Goal: Find specific page/section: Find specific page/section

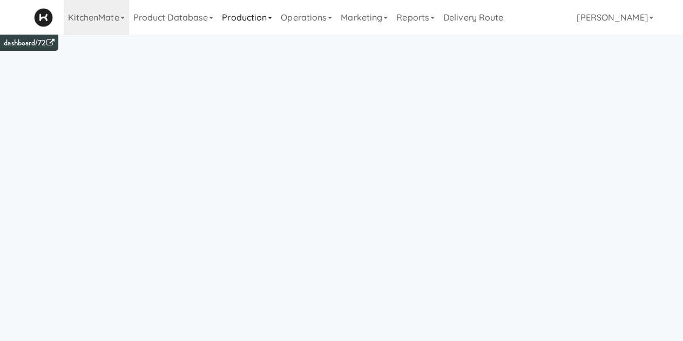
click at [231, 31] on link "Production" at bounding box center [247, 17] width 59 height 35
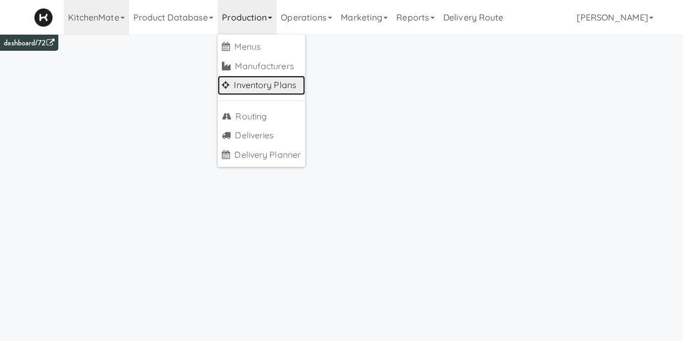
click at [249, 76] on link "Inventory Plans" at bounding box center [261, 85] width 87 height 19
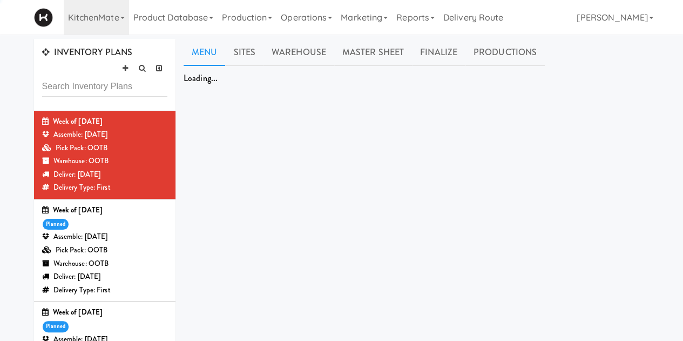
click at [133, 222] on div "Week of [DATE] planned Assemble: [DATE] Pick Pack: OOTB Warehouse: OOTB Deliver…" at bounding box center [105, 250] width 126 height 93
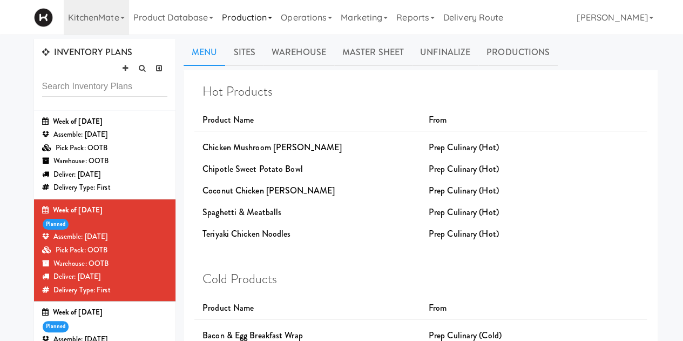
click at [245, 17] on link "Production" at bounding box center [247, 17] width 59 height 35
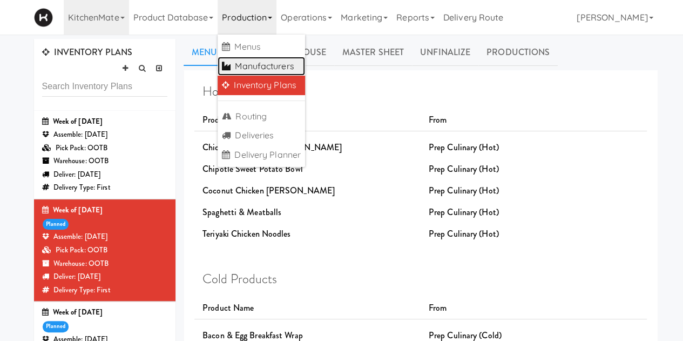
click at [252, 59] on link "Manufacturers" at bounding box center [261, 66] width 87 height 19
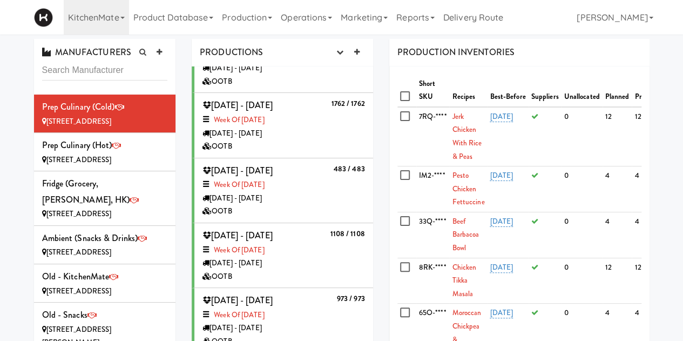
scroll to position [366, 0]
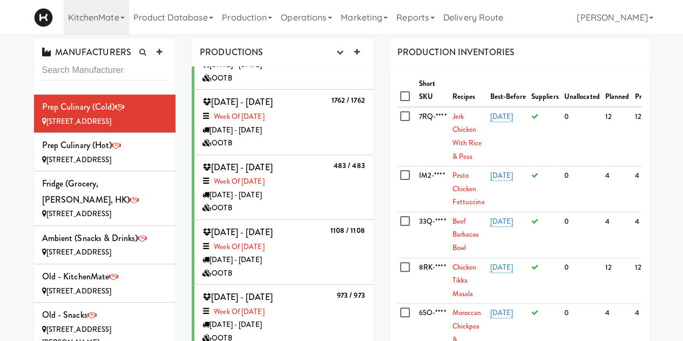
click at [326, 267] on div "OOTB" at bounding box center [284, 274] width 163 height 14
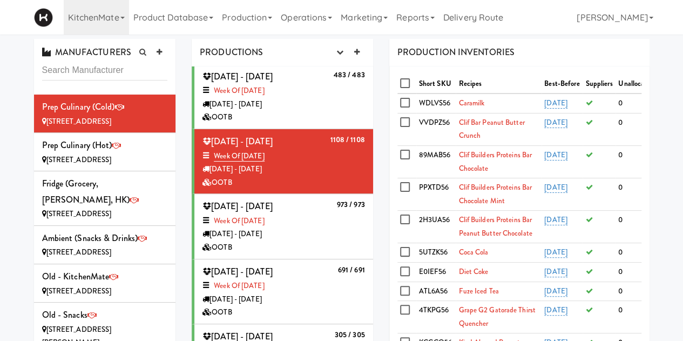
scroll to position [460, 0]
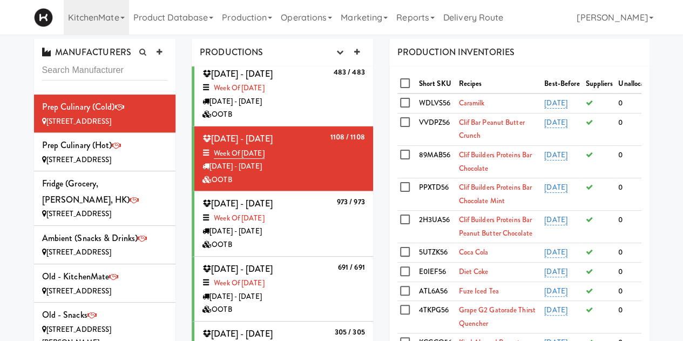
click at [336, 187] on li "1108 / 1108 [DATE] - [DATE] Week of [DATE] [DATE] - [DATE] OOTB" at bounding box center [282, 158] width 181 height 65
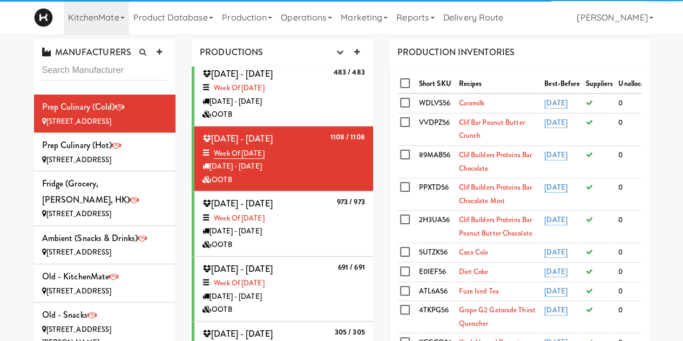
click at [337, 204] on b "973 / 973" at bounding box center [351, 202] width 28 height 10
